Goal: Task Accomplishment & Management: Complete application form

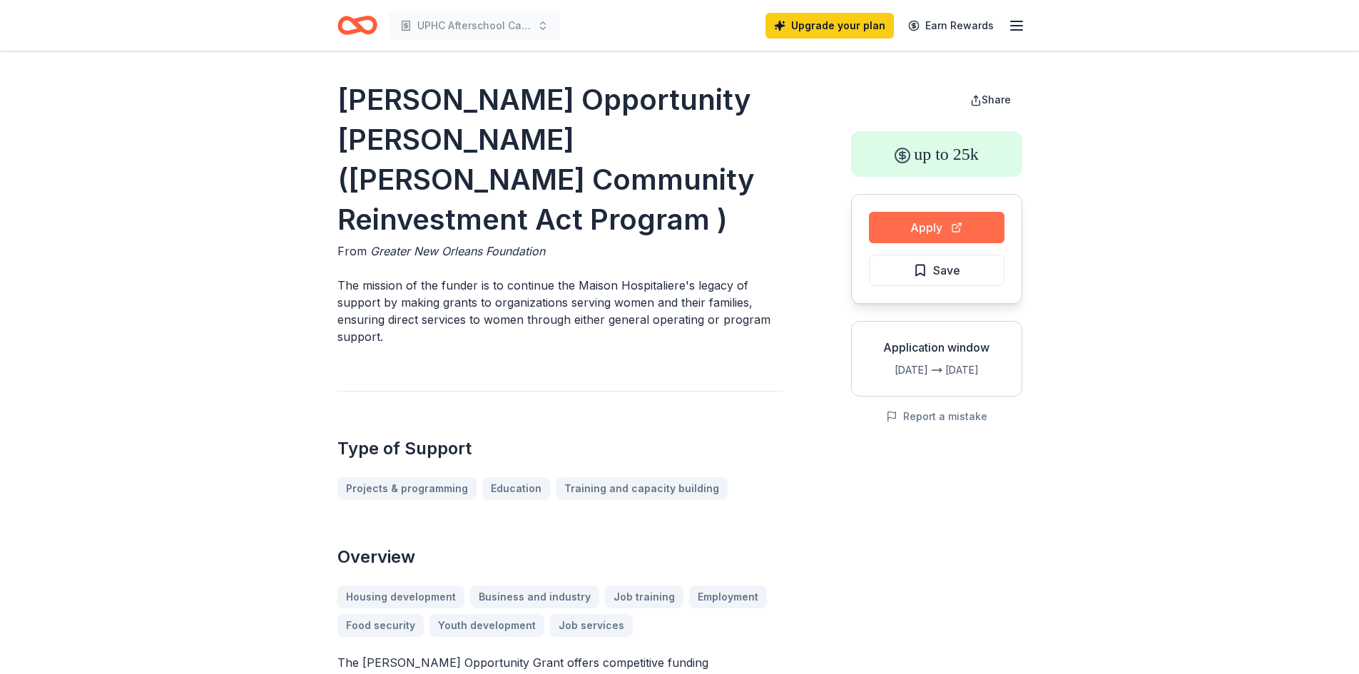
click at [942, 224] on button "Apply" at bounding box center [937, 227] width 136 height 31
click at [941, 228] on button "Apply" at bounding box center [937, 227] width 136 height 31
drag, startPoint x: 889, startPoint y: 228, endPoint x: 794, endPoint y: 357, distance: 160.3
click at [793, 357] on div "[PERSON_NAME] Opportunity [PERSON_NAME] ([PERSON_NAME] Community Reinvestment A…" at bounding box center [680, 641] width 685 height 1123
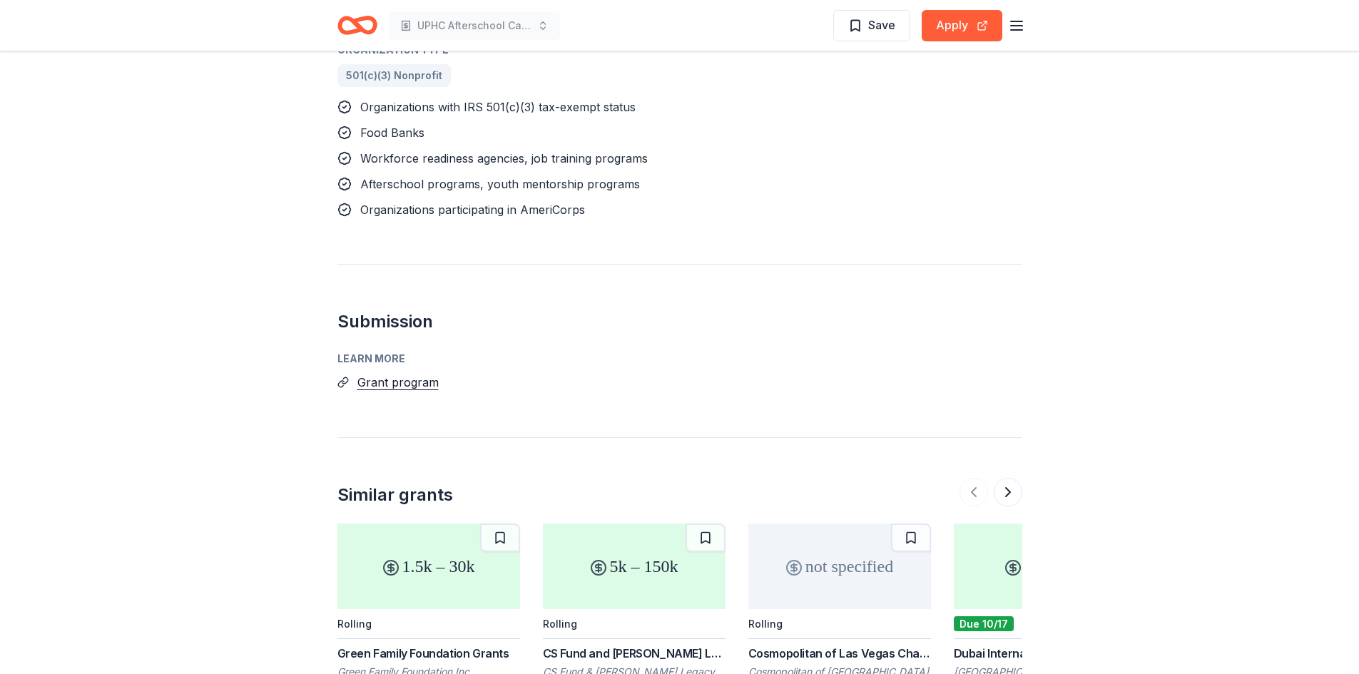
scroll to position [999, 0]
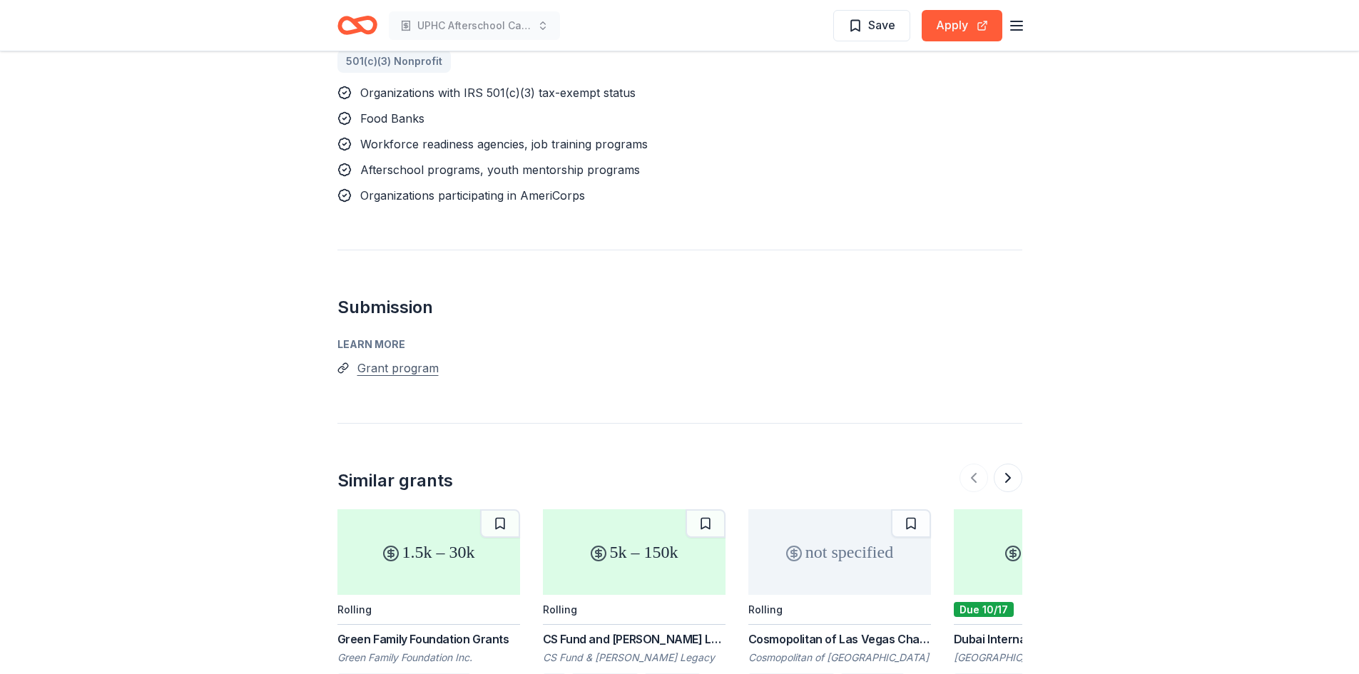
click at [412, 359] on button "Grant program" at bounding box center [398, 368] width 81 height 19
drag, startPoint x: 412, startPoint y: 330, endPoint x: 781, endPoint y: 390, distance: 374.5
click at [781, 423] on div "Similar grants 1.5k – 30k Rolling Green Family Foundation Grants Green Family F…" at bounding box center [680, 572] width 685 height 299
drag, startPoint x: 400, startPoint y: 337, endPoint x: 826, endPoint y: 347, distance: 426.2
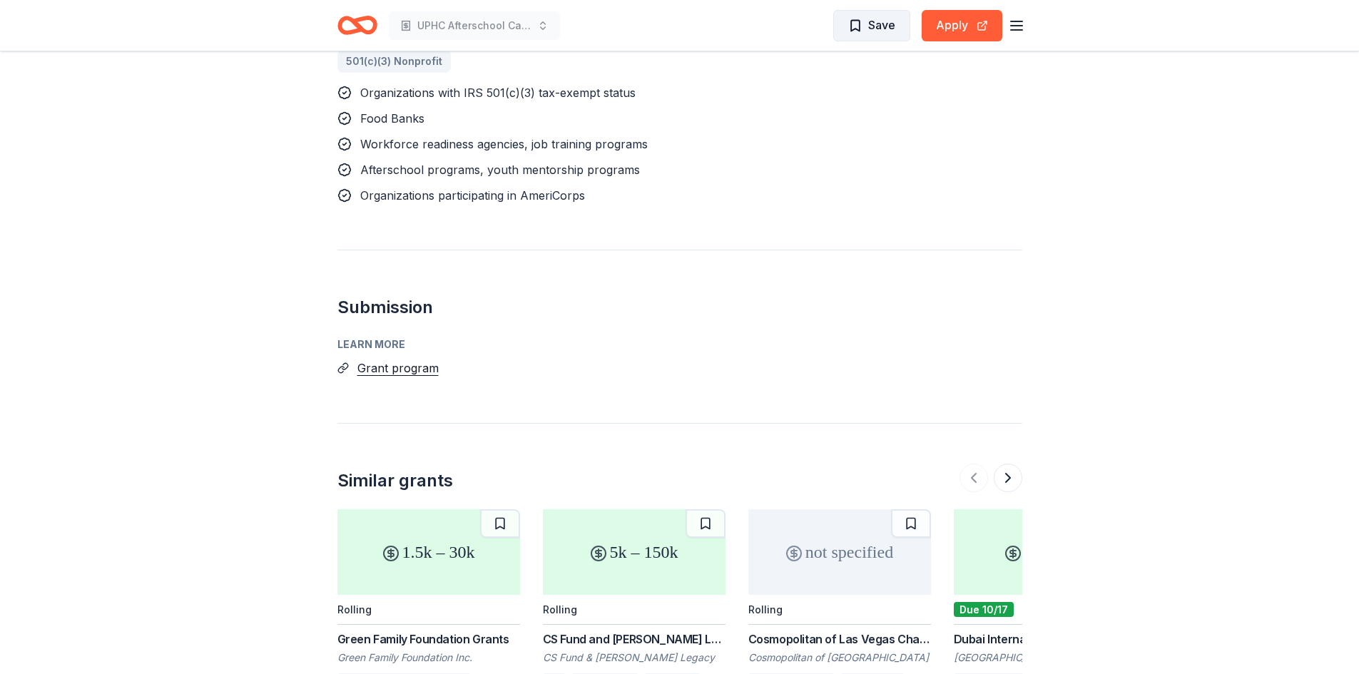
click at [888, 29] on span "Save" at bounding box center [882, 25] width 27 height 19
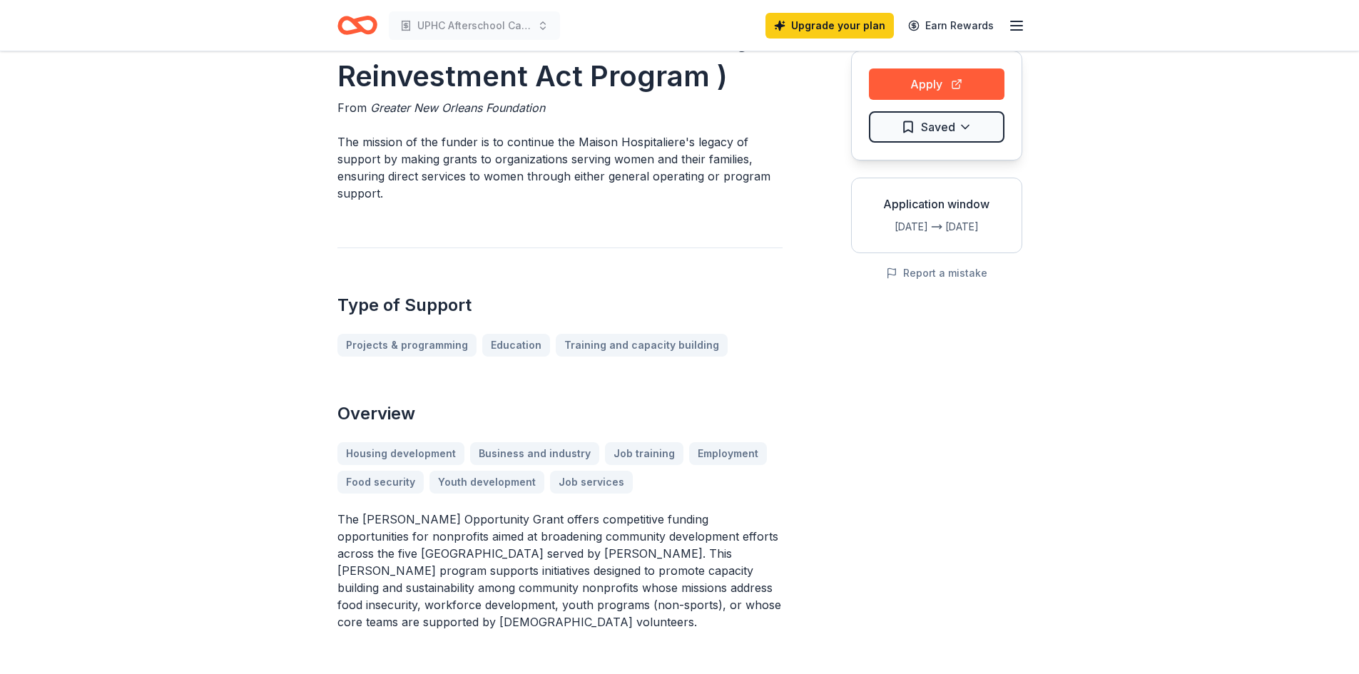
scroll to position [0, 0]
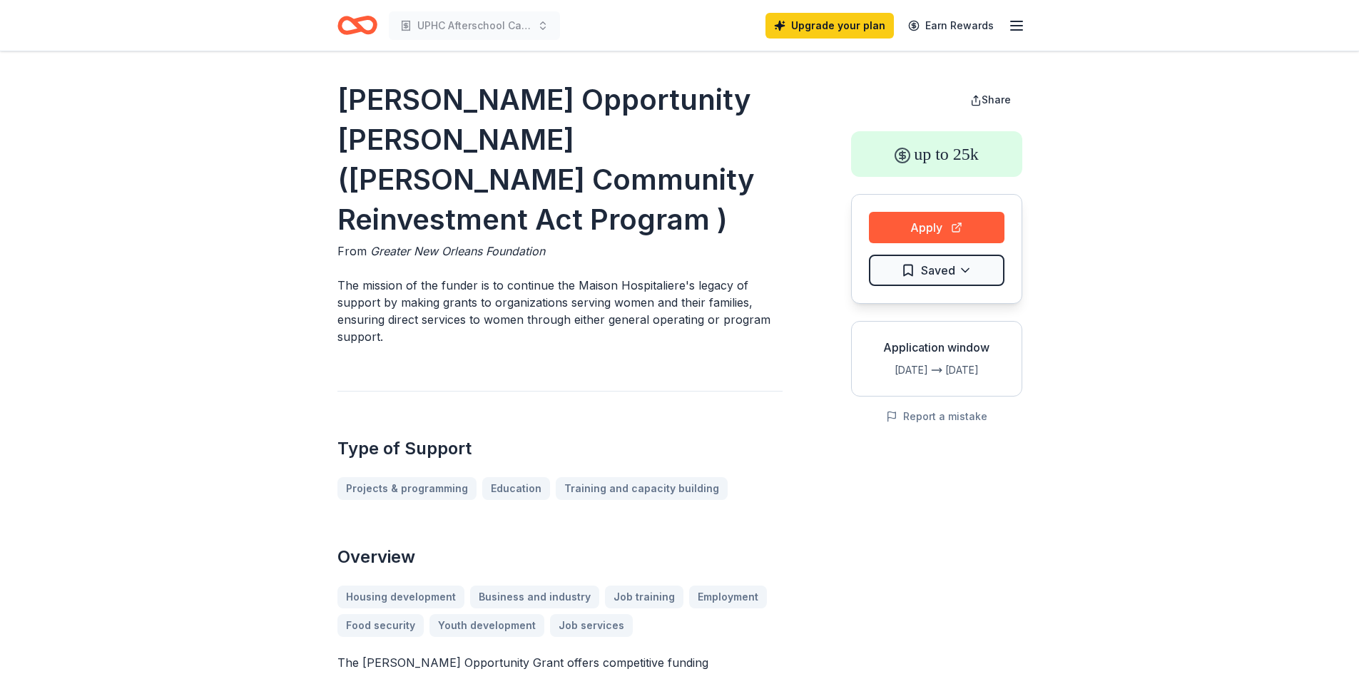
drag, startPoint x: 932, startPoint y: 220, endPoint x: 917, endPoint y: 180, distance: 42.7
click at [925, 208] on div "Apply Saved" at bounding box center [936, 249] width 171 height 110
click at [928, 226] on button "Apply" at bounding box center [937, 227] width 136 height 31
